Goal: Task Accomplishment & Management: Manage account settings

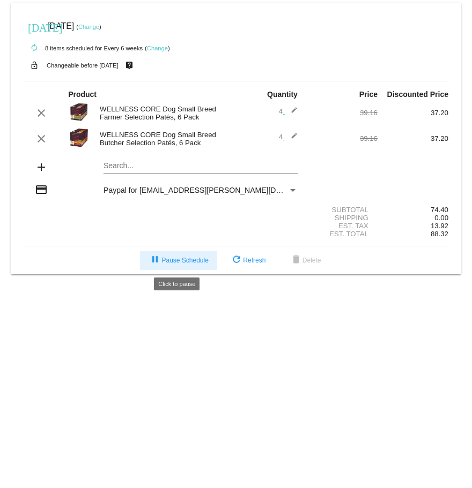
click at [173, 258] on span "pause Pause Schedule" at bounding box center [177, 261] width 59 height 8
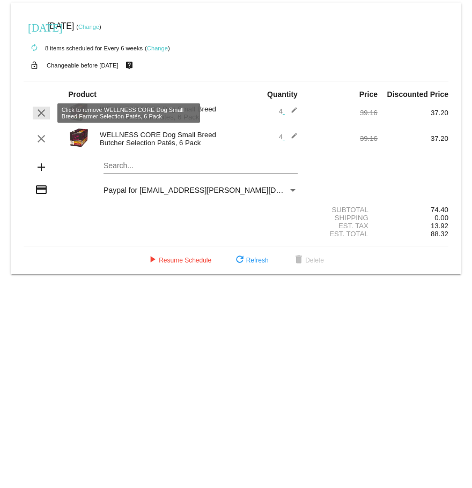
click at [46, 116] on mat-icon "clear" at bounding box center [41, 113] width 13 height 13
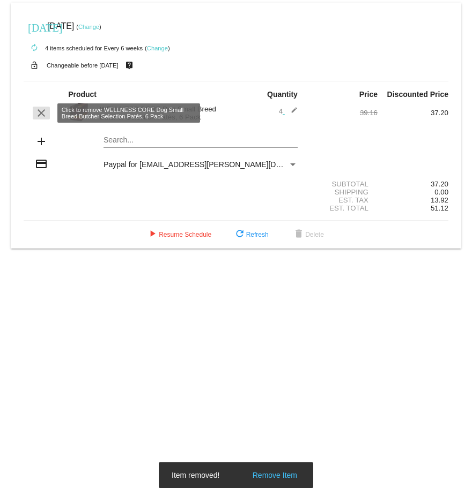
click at [43, 113] on mat-icon "clear" at bounding box center [41, 113] width 13 height 13
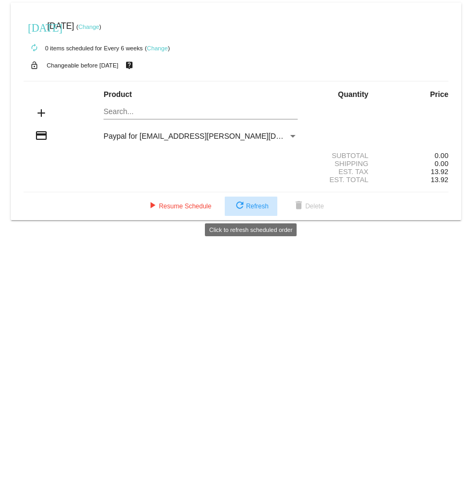
click at [250, 203] on span "refresh Refresh" at bounding box center [250, 207] width 35 height 8
click at [162, 46] on link "Change" at bounding box center [157, 48] width 21 height 6
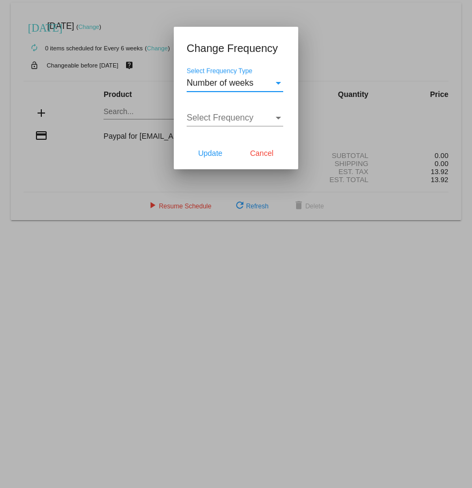
click at [267, 80] on div "Number of weeks" at bounding box center [230, 83] width 87 height 10
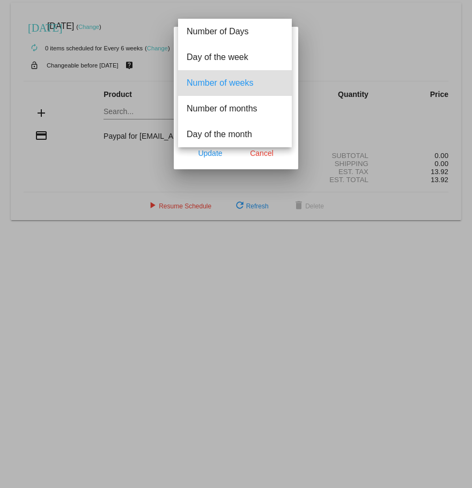
click at [260, 154] on div at bounding box center [236, 244] width 472 height 488
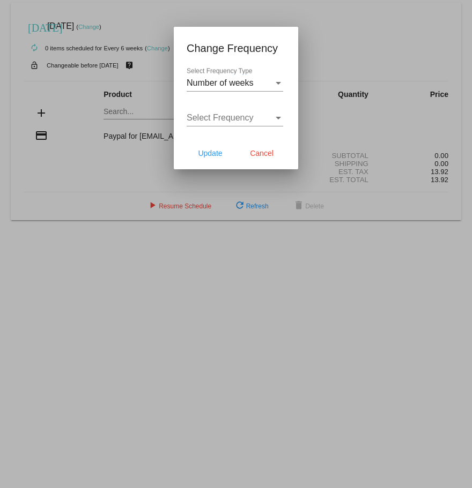
click at [311, 204] on div at bounding box center [236, 244] width 472 height 488
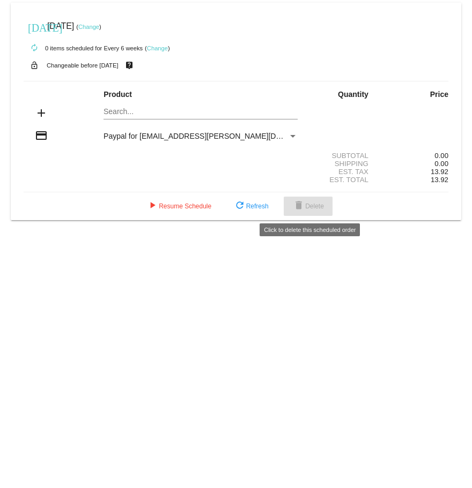
click at [303, 205] on mat-icon "delete" at bounding box center [298, 206] width 13 height 13
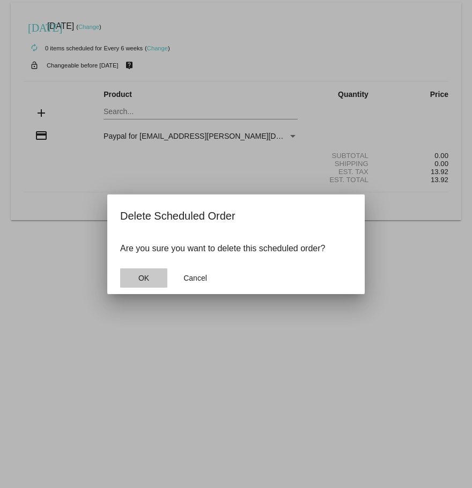
click at [148, 284] on button "OK" at bounding box center [143, 278] width 47 height 19
